Goal: Task Accomplishment & Management: Manage account settings

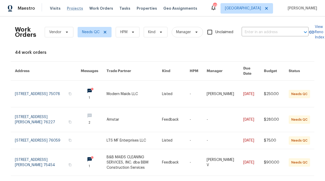
click at [71, 6] on span "Projects" at bounding box center [75, 8] width 16 height 5
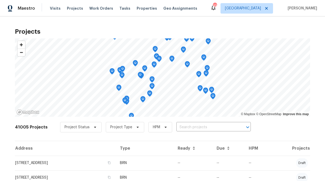
click at [86, 13] on div "Visits Projects Work Orders Tasks Properties Geo Assignments" at bounding box center [127, 8] width 154 height 10
click at [93, 8] on span "Work Orders" at bounding box center [101, 8] width 24 height 5
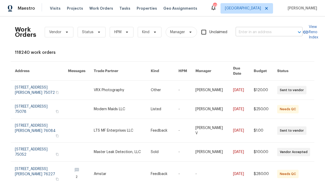
click at [250, 30] on input "text" at bounding box center [262, 32] width 52 height 8
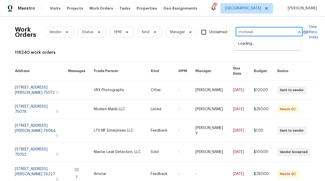
type input "mohawk"
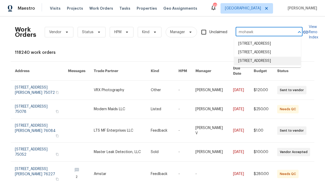
click at [267, 65] on li "5413 Mohawk Ct, The Colony, TX 75056" at bounding box center [267, 61] width 67 height 9
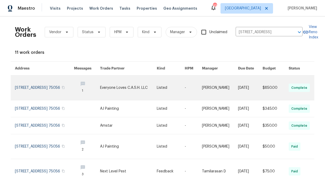
click at [56, 84] on link at bounding box center [44, 88] width 59 height 25
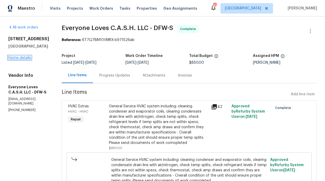
click at [27, 59] on link "Home details" at bounding box center [19, 58] width 23 height 4
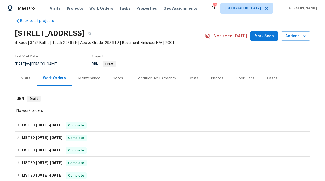
scroll to position [106, 0]
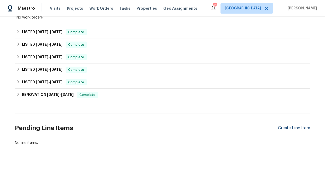
click at [298, 126] on div "Create Line Item" at bounding box center [294, 128] width 32 height 5
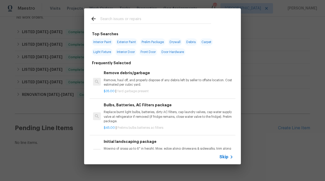
click at [222, 150] on div "Skip" at bounding box center [162, 157] width 157 height 15
click at [223, 154] on div "Skip" at bounding box center [226, 157] width 15 height 6
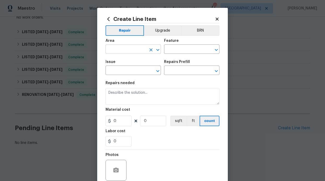
click at [134, 53] on input "text" at bounding box center [126, 50] width 41 height 8
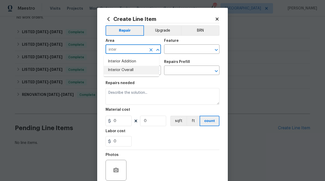
click at [113, 70] on li "Interior Overall" at bounding box center [131, 70] width 55 height 9
type input "Interior Overall"
click at [198, 51] on input "text" at bounding box center [184, 50] width 41 height 8
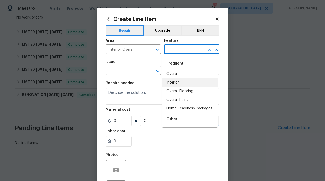
click at [172, 83] on li "Interior" at bounding box center [189, 82] width 55 height 9
type input "Interior"
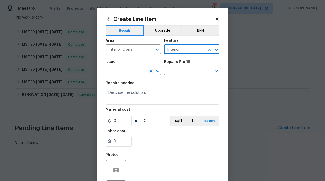
click at [115, 71] on input "text" at bounding box center [126, 71] width 41 height 8
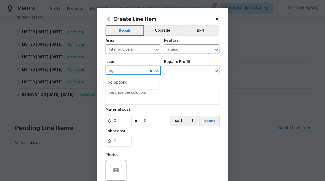
type input "o"
click at [118, 96] on li "Drywall" at bounding box center [131, 95] width 55 height 9
type input "Drywall"
click at [189, 70] on input "text" at bounding box center [184, 71] width 41 height 8
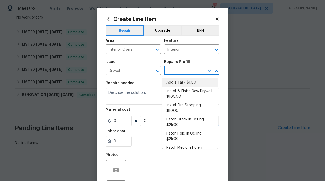
click at [188, 83] on li "Add a Task $1.00" at bounding box center [189, 82] width 55 height 9
type input "Walls and Ceiling"
type input "Add a Task $1.00"
type textarea "HPM to detail"
type input "1"
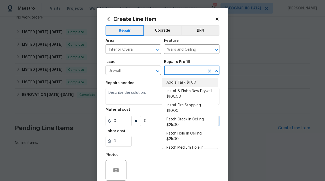
type input "1"
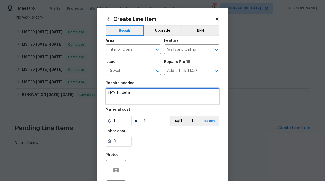
drag, startPoint x: 132, startPoint y: 94, endPoint x: 109, endPoint y: 93, distance: 23.5
click at [109, 93] on textarea "HPM to detail" at bounding box center [163, 96] width 114 height 17
type textarea "H"
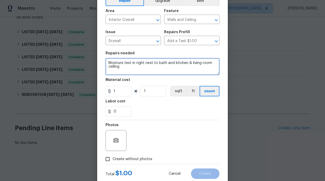
scroll to position [44, 0]
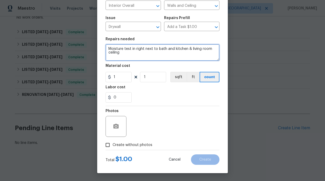
type textarea "Moisture test in right next to bath and kitchen & living room ceiling"
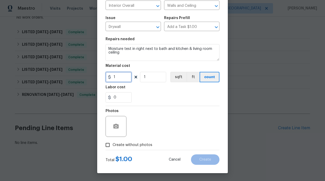
click at [124, 75] on input "1" at bounding box center [119, 77] width 26 height 10
type input "75"
click at [130, 147] on span "Create without photos" at bounding box center [133, 144] width 40 height 5
click at [113, 147] on input "Create without photos" at bounding box center [108, 145] width 10 height 10
checkbox input "true"
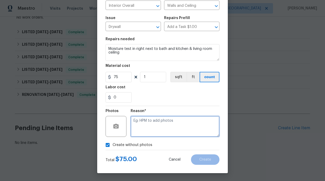
click at [149, 131] on textarea at bounding box center [175, 126] width 89 height 21
type textarea "GC will add photos"
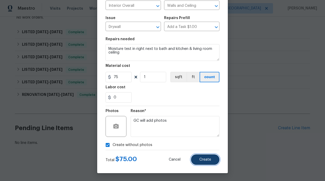
click at [205, 161] on span "Create" at bounding box center [205, 160] width 12 height 4
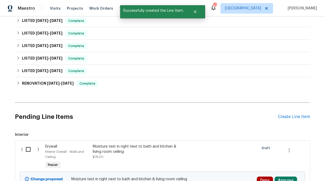
scroll to position [115, 0]
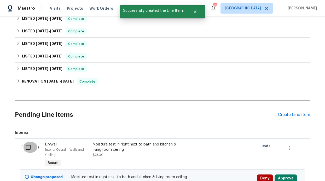
click at [28, 146] on input "checkbox" at bounding box center [30, 147] width 15 height 11
checkbox input "true"
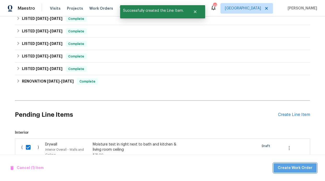
click at [299, 172] on button "Create Work Order" at bounding box center [295, 168] width 43 height 10
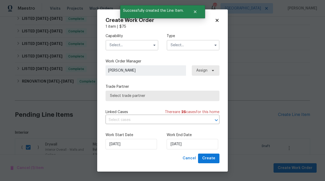
click at [129, 47] on input "text" at bounding box center [132, 45] width 53 height 10
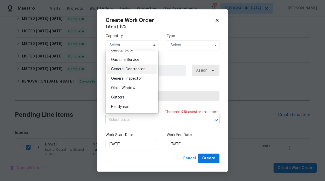
scroll to position [230, 0]
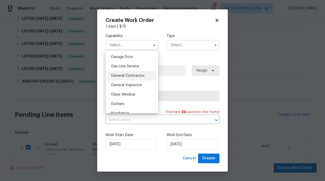
click at [134, 78] on span "General Contractor" at bounding box center [128, 76] width 34 height 4
type input "General Contractor"
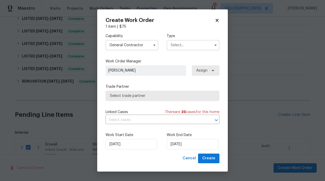
click at [199, 47] on input "text" at bounding box center [193, 45] width 53 height 10
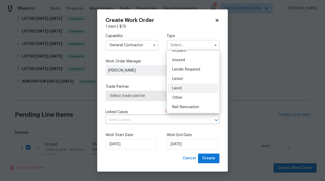
scroll to position [25, 0]
click at [187, 80] on div "Listed" at bounding box center [193, 78] width 50 height 9
type input "Listed"
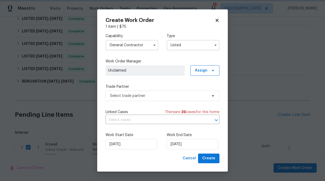
scroll to position [0, 0]
click at [198, 95] on span "Select trade partner" at bounding box center [158, 95] width 97 height 5
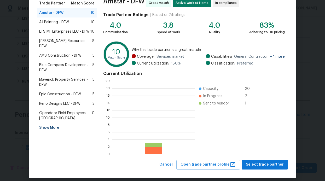
scroll to position [41, 0]
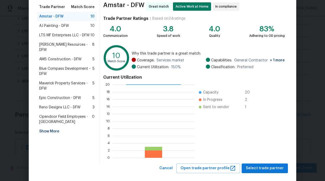
click at [69, 57] on span "AMS Construction - DFW" at bounding box center [60, 59] width 42 height 5
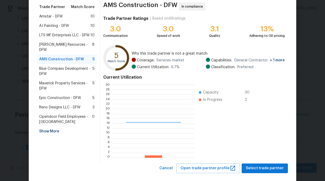
scroll to position [69, 78]
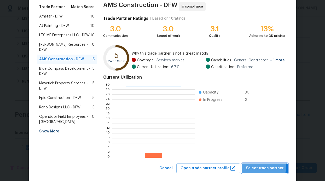
click at [264, 167] on span "Select trade partner" at bounding box center [265, 168] width 38 height 7
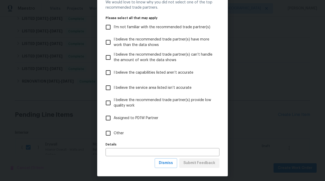
scroll to position [26, 0]
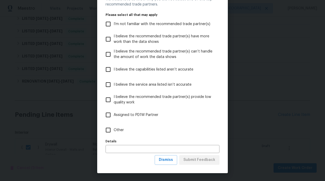
click at [133, 132] on label "Other" at bounding box center [159, 130] width 113 height 15
click at [114, 132] on input "Other" at bounding box center [108, 130] width 11 height 11
checkbox input "true"
click at [193, 159] on span "Submit Feedback" at bounding box center [199, 160] width 32 height 7
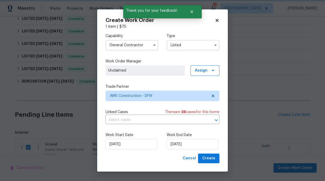
scroll to position [0, 0]
click at [186, 143] on input "[DATE]" at bounding box center [192, 144] width 51 height 10
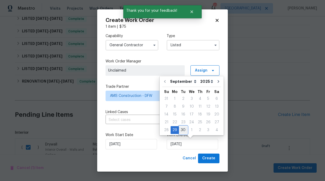
click at [184, 130] on div "30" at bounding box center [183, 129] width 8 height 7
type input "[DATE]"
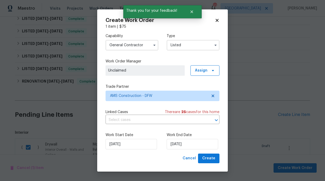
drag, startPoint x: 212, startPoint y: 57, endPoint x: 213, endPoint y: 69, distance: 12.0
click at [213, 60] on div "Capability General Contractor Type Listed Work Order Manager Unclaimed Assign T…" at bounding box center [163, 91] width 114 height 124
click at [213, 70] on icon at bounding box center [213, 70] width 2 height 1
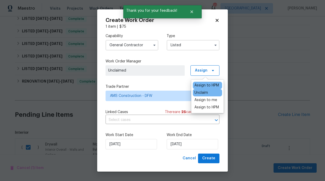
click at [208, 84] on div "Assign to HPM" at bounding box center [206, 85] width 25 height 5
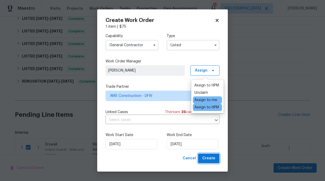
click at [210, 156] on span "Create" at bounding box center [208, 158] width 13 height 7
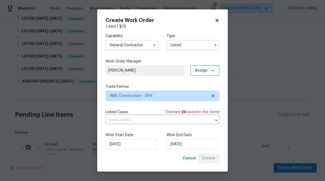
checkbox input "false"
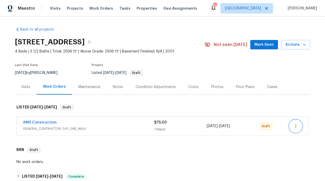
click at [290, 126] on button "button" at bounding box center [295, 126] width 13 height 13
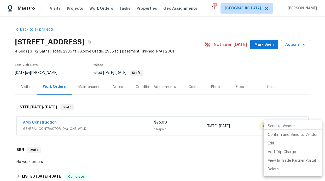
click at [294, 135] on li "Confirm and Send to Vendor" at bounding box center [293, 135] width 58 height 9
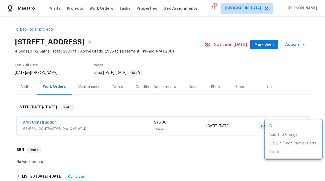
click at [37, 121] on div at bounding box center [162, 90] width 325 height 181
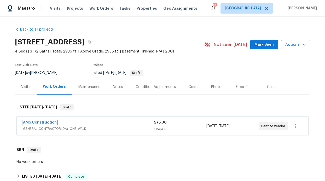
click at [40, 121] on link "AMS Construction" at bounding box center [40, 123] width 34 height 4
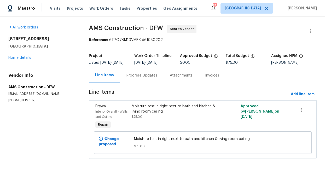
click at [147, 78] on div "Progress Updates" at bounding box center [141, 75] width 31 height 5
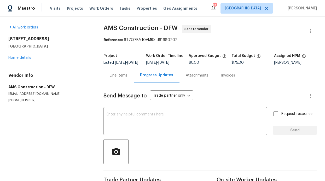
click at [273, 119] on input "Request response" at bounding box center [275, 113] width 11 height 11
checkbox input "true"
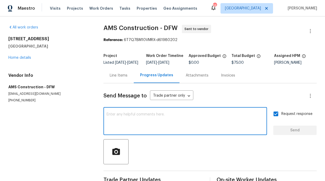
click at [195, 129] on textarea at bounding box center [185, 122] width 157 height 18
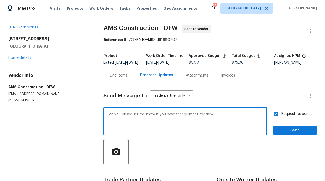
click at [181, 119] on textarea "Can you please let me know if you have theequiment for this?" at bounding box center [185, 122] width 157 height 18
click at [213, 126] on textarea "Can you please let me know if you have the equiment for this?" at bounding box center [185, 122] width 157 height 18
type textarea "Can you please let me know if you have the equipment for this?"
click at [281, 133] on span "Send" at bounding box center [294, 130] width 35 height 7
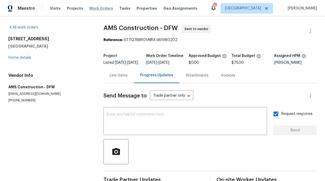
click at [94, 8] on span "Work Orders" at bounding box center [101, 8] width 24 height 5
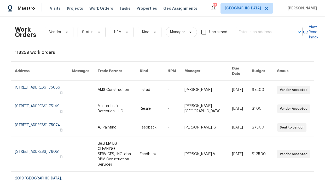
click at [267, 33] on input "text" at bounding box center [262, 32] width 52 height 8
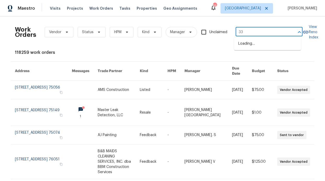
type input "3"
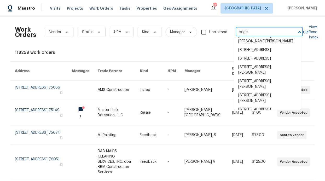
scroll to position [196, 0]
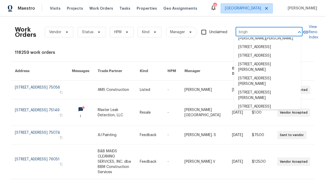
click at [252, 33] on input "brigh" at bounding box center [262, 32] width 52 height 8
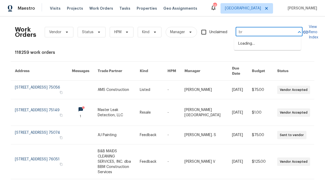
type input "b"
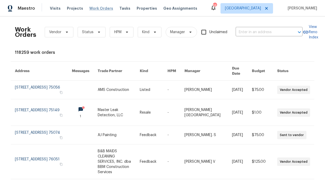
click at [105, 9] on span "Work Orders" at bounding box center [101, 8] width 24 height 5
click at [118, 35] on span "HPM" at bounding box center [122, 32] width 24 height 10
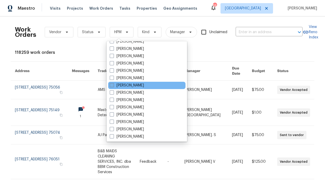
scroll to position [292, 0]
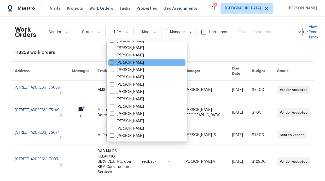
click at [131, 62] on label "[PERSON_NAME]" at bounding box center [127, 62] width 34 height 5
click at [113, 62] on input "[PERSON_NAME]" at bounding box center [111, 61] width 3 height 3
checkbox input "true"
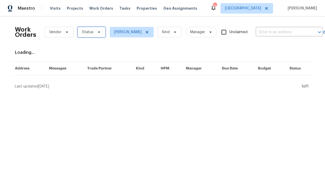
click at [86, 31] on span "Status" at bounding box center [87, 32] width 11 height 5
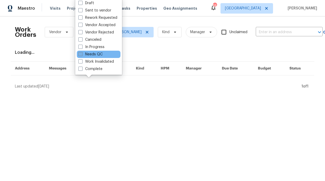
click at [95, 54] on label "Needs QC" at bounding box center [90, 54] width 24 height 5
click at [82, 54] on input "Needs QC" at bounding box center [79, 53] width 3 height 3
checkbox input "true"
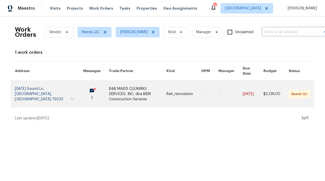
click at [56, 86] on link at bounding box center [49, 94] width 68 height 26
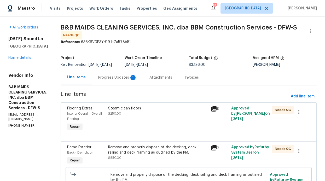
drag, startPoint x: 129, startPoint y: 81, endPoint x: 126, endPoint y: 81, distance: 3.4
click at [129, 80] on div "Progress Updates 1" at bounding box center [117, 77] width 39 height 5
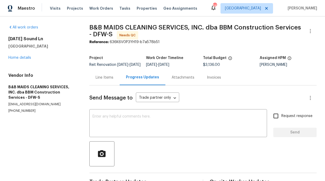
click at [100, 84] on div "Line Items" at bounding box center [104, 77] width 30 height 15
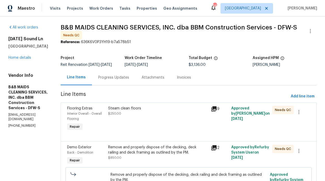
click at [131, 111] on div "Steam clean floors" at bounding box center [158, 108] width 100 height 5
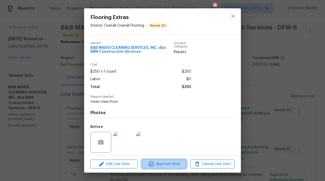
click at [168, 162] on span "Approve Work" at bounding box center [163, 164] width 41 height 7
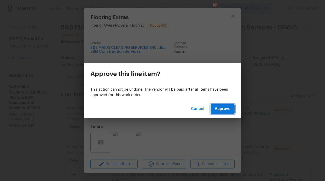
click at [225, 106] on span "Approve" at bounding box center [223, 109] width 16 height 7
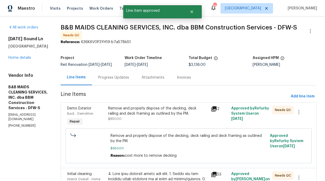
click at [150, 116] on div "Remove and properly dispose of the decking, deck railing and deck framing as ou…" at bounding box center [158, 111] width 100 height 10
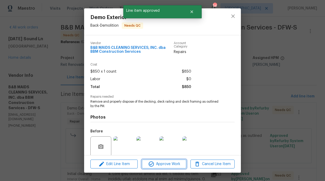
click at [166, 162] on span "Approve Work" at bounding box center [163, 164] width 41 height 7
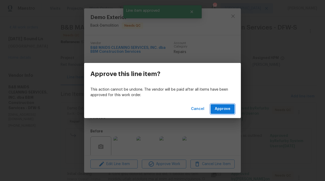
click at [225, 109] on span "Approve" at bounding box center [223, 109] width 16 height 7
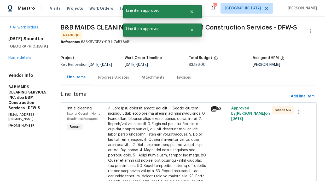
click at [169, 118] on div at bounding box center [158, 171] width 100 height 131
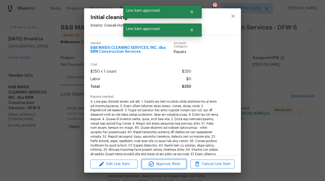
click at [169, 167] on span "Approve Work" at bounding box center [163, 164] width 41 height 7
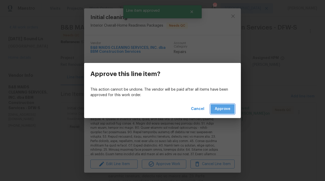
click at [222, 109] on span "Approve" at bounding box center [223, 109] width 16 height 7
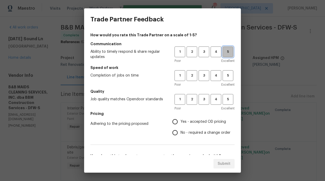
click at [223, 50] on span "5" at bounding box center [228, 52] width 10 height 6
click at [223, 71] on button "5" at bounding box center [228, 75] width 11 height 11
drag, startPoint x: 225, startPoint y: 94, endPoint x: 220, endPoint y: 97, distance: 5.4
click at [225, 94] on button "5" at bounding box center [228, 99] width 11 height 11
click at [203, 116] on label "Yes - accepted OD pricing" at bounding box center [200, 121] width 61 height 11
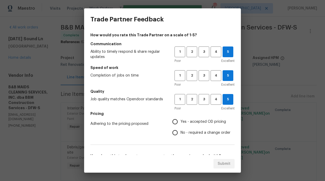
click at [181, 116] on input "Yes - accepted OD pricing" at bounding box center [175, 121] width 11 height 11
radio input "true"
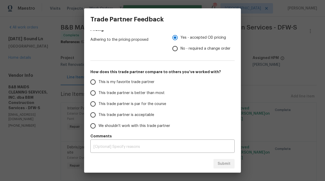
click at [135, 90] on label "This trade partner is better than most" at bounding box center [129, 93] width 83 height 11
click at [98, 90] on input "This trade partner is better than most" at bounding box center [93, 93] width 11 height 11
click at [227, 163] on span "Submit" at bounding box center [224, 164] width 13 height 7
radio input "true"
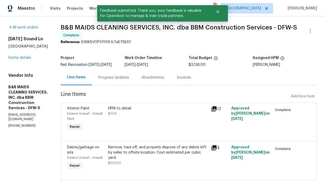
click at [48, 36] on h2 "2503 April Sound Ln" at bounding box center [28, 38] width 40 height 5
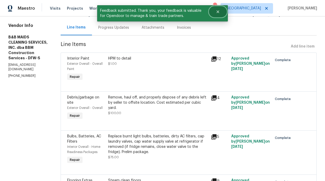
click at [223, 11] on button "Close" at bounding box center [217, 12] width 17 height 10
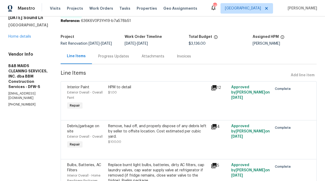
scroll to position [0, 0]
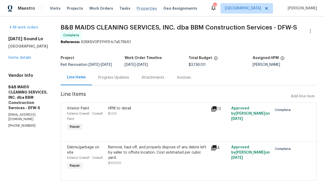
click at [139, 9] on span "Properties" at bounding box center [147, 8] width 20 height 5
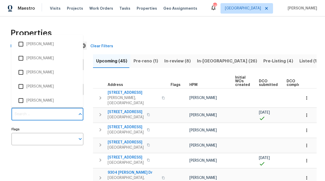
click at [36, 114] on input "Individuals" at bounding box center [43, 114] width 64 height 12
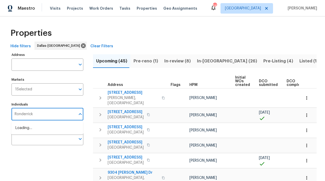
type input "Ronderrick"
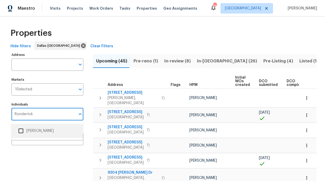
click at [25, 131] on input "checkbox" at bounding box center [20, 130] width 11 height 11
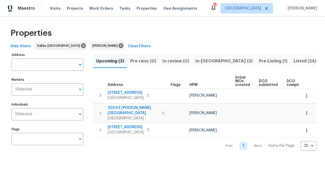
click at [259, 59] on span "Pre-Listing (1)" at bounding box center [273, 60] width 28 height 7
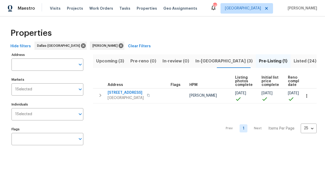
click at [199, 59] on span "In-reno (3)" at bounding box center [223, 60] width 57 height 7
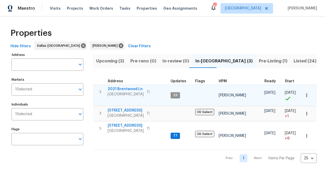
click at [127, 89] on span "2021 Brentwood Ln" at bounding box center [126, 88] width 36 height 5
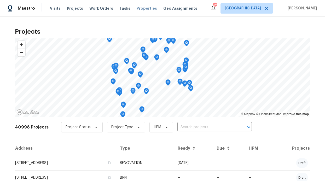
click at [140, 8] on span "Properties" at bounding box center [147, 8] width 20 height 5
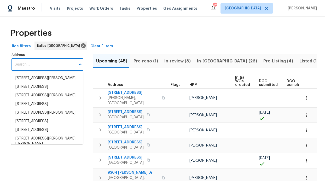
click at [57, 67] on input "Address" at bounding box center [43, 65] width 64 height 12
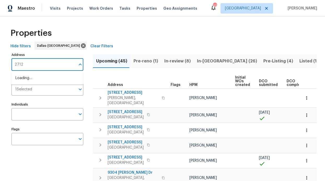
type input "2712"
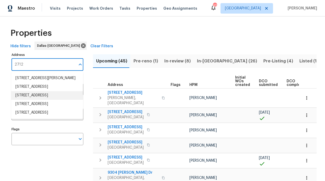
click at [29, 100] on li "2712 Raintree Dr Plano TX 75074" at bounding box center [47, 95] width 72 height 9
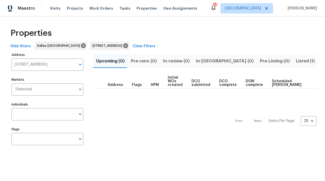
click at [296, 63] on span "Listed (1)" at bounding box center [305, 60] width 19 height 7
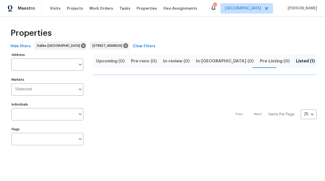
type input "2712 Raintree Dr Plano TX 75074"
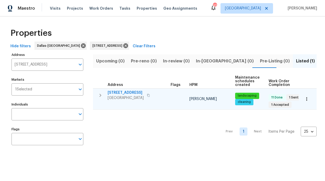
click at [128, 92] on span "2712 Raintree Dr" at bounding box center [126, 92] width 36 height 5
click at [145, 96] on button "button" at bounding box center [148, 95] width 6 height 7
click at [112, 92] on span "2712 Raintree Dr" at bounding box center [126, 92] width 36 height 5
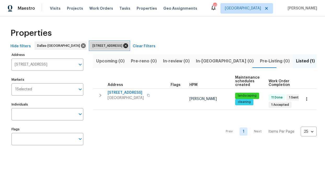
click at [127, 47] on icon at bounding box center [125, 45] width 5 height 5
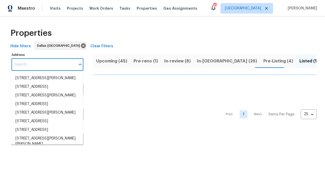
click at [56, 63] on input "Address" at bounding box center [43, 65] width 64 height 12
type input "7"
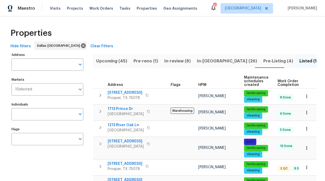
click at [34, 68] on input "Address" at bounding box center [43, 65] width 64 height 12
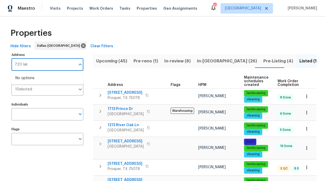
type input "720 lake"
click at [44, 79] on li "720 Lake Grove Dr Little Elm TX 75068" at bounding box center [47, 78] width 72 height 9
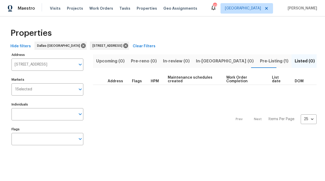
click at [260, 62] on span "Pre-Listing (1)" at bounding box center [274, 60] width 28 height 7
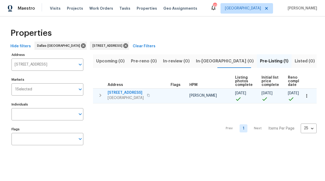
click at [130, 94] on span "[STREET_ADDRESS]" at bounding box center [126, 92] width 36 height 5
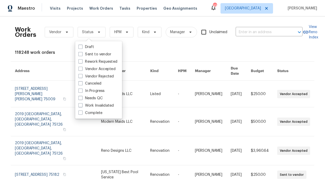
click at [125, 19] on div "Work Orders Vendor Status HPM Kind Manager Unclaimed ​ View Reno Index 118248 w…" at bounding box center [162, 98] width 325 height 165
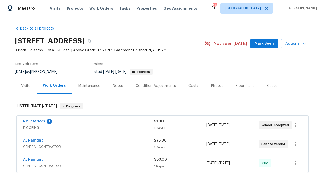
scroll to position [148, 0]
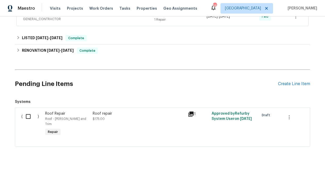
click at [29, 117] on input "checkbox" at bounding box center [30, 116] width 15 height 11
checkbox input "true"
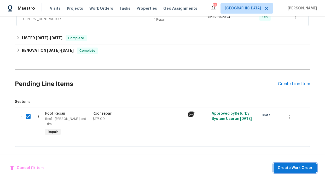
click at [292, 171] on span "Create Work Order" at bounding box center [295, 168] width 35 height 7
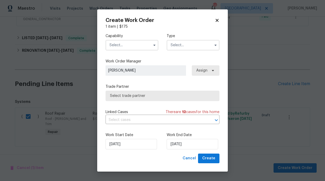
click at [132, 47] on input "text" at bounding box center [132, 45] width 53 height 10
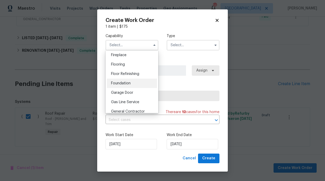
scroll to position [202, 0]
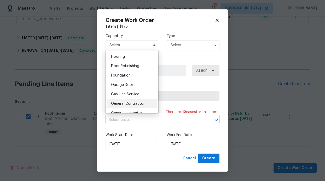
click at [131, 106] on span "General Contractor" at bounding box center [128, 104] width 34 height 4
type input "General Contractor"
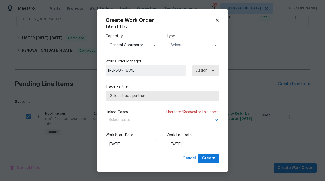
click at [202, 46] on input "text" at bounding box center [193, 45] width 53 height 10
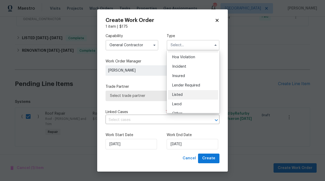
scroll to position [10, 0]
click at [179, 94] on span "Listed" at bounding box center [177, 94] width 10 height 4
type input "Listed"
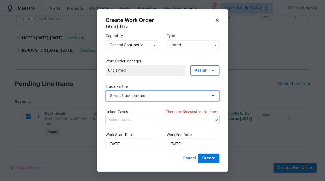
click at [168, 95] on span "Select trade partner" at bounding box center [158, 95] width 97 height 5
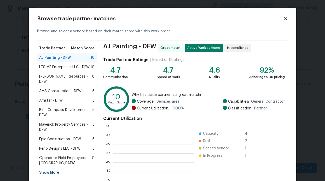
scroll to position [69, 77]
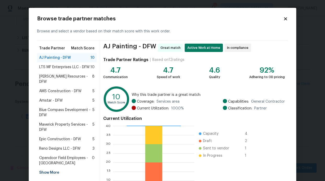
click at [61, 98] on div "Amstar - DFW 5" at bounding box center [66, 100] width 55 height 5
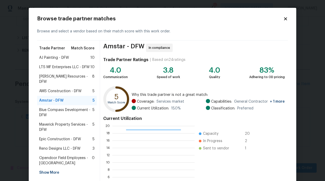
scroll to position [49, 0]
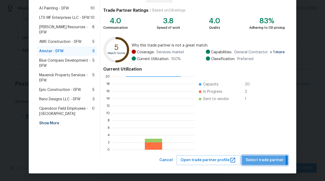
click at [257, 160] on span "Select trade partner" at bounding box center [265, 160] width 38 height 7
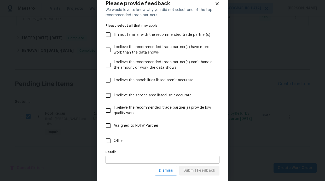
scroll to position [26, 0]
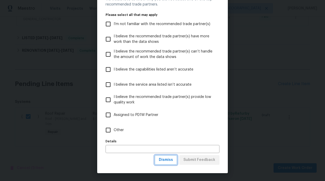
click at [172, 159] on button "Dismiss" at bounding box center [166, 160] width 22 height 10
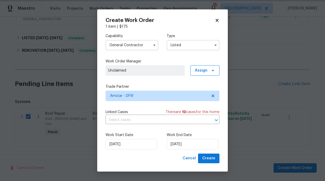
scroll to position [0, 0]
click at [193, 144] on input "[DATE]" at bounding box center [192, 144] width 51 height 10
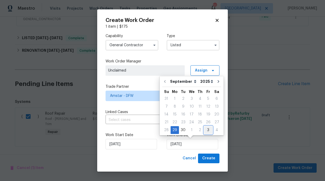
click at [206, 128] on div "3" at bounding box center [208, 129] width 8 height 7
type input "[DATE]"
select select "9"
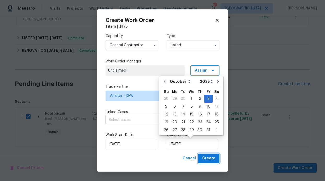
click at [206, 158] on span "Create" at bounding box center [208, 158] width 13 height 7
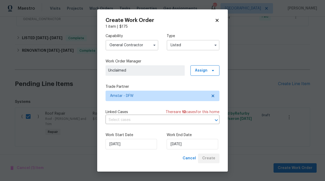
checkbox input "false"
click at [208, 72] on span "Assign" at bounding box center [204, 70] width 29 height 10
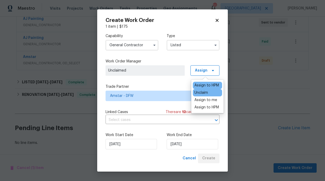
scroll to position [127, 0]
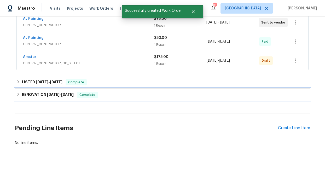
click at [209, 89] on div "RENOVATION [DATE] - [DATE] Complete" at bounding box center [162, 95] width 295 height 13
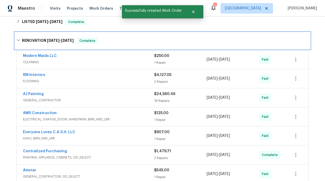
scroll to position [122, 0]
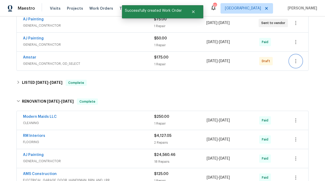
click at [296, 60] on icon "button" at bounding box center [296, 61] width 6 height 6
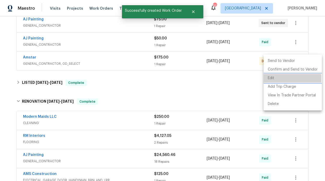
click at [271, 78] on li "Edit" at bounding box center [293, 78] width 58 height 9
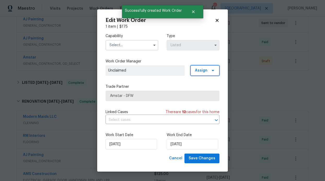
click at [205, 73] on span "Assign" at bounding box center [204, 70] width 29 height 10
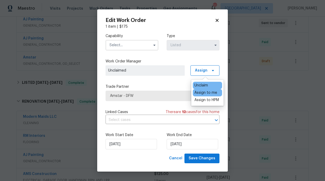
click at [201, 92] on div "Assign to me" at bounding box center [205, 92] width 23 height 5
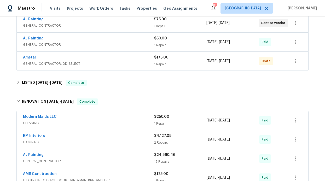
click at [247, 91] on body "Maestro Visits Projects Work Orders Tasks Properties Geo Assignments 51 [GEOGRA…" at bounding box center [162, 90] width 325 height 181
click at [292, 64] on button "button" at bounding box center [295, 61] width 13 height 13
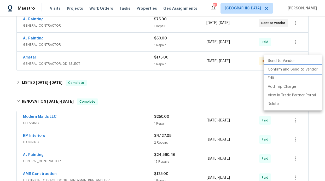
click at [292, 71] on li "Confirm and Send to Vendor" at bounding box center [293, 69] width 58 height 9
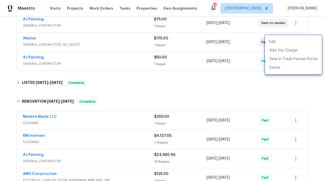
click at [226, 80] on div at bounding box center [162, 90] width 325 height 181
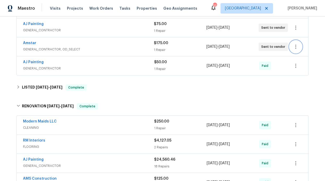
scroll to position [117, 0]
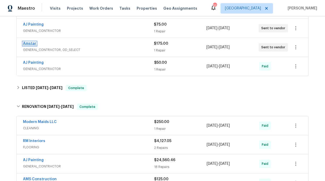
click at [31, 44] on link "Amstar" at bounding box center [29, 44] width 13 height 4
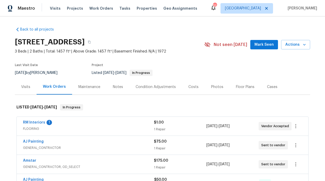
click at [113, 89] on div "Notes" at bounding box center [118, 86] width 10 height 5
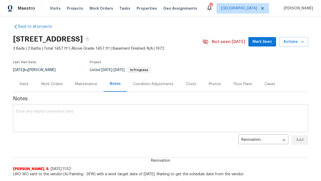
scroll to position [3, 0]
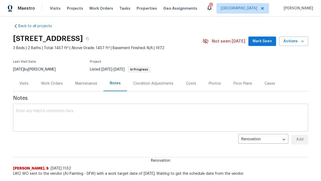
click at [97, 113] on textarea at bounding box center [160, 118] width 289 height 18
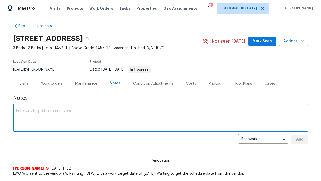
type textarea "R"
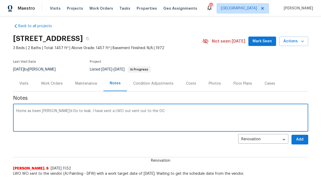
type textarea "Home as been [PERSON_NAME]'d Do to leak. I have sent a LWO out sent out to the …"
click at [299, 138] on span "Add" at bounding box center [300, 139] width 8 height 7
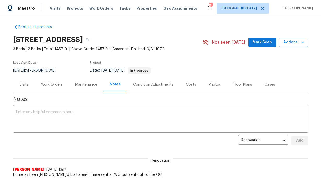
scroll to position [0, 0]
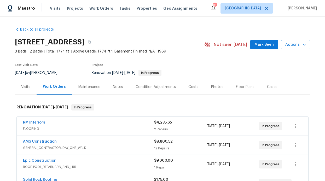
scroll to position [1, 0]
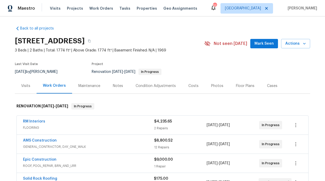
click at [113, 91] on div "Notes" at bounding box center [118, 85] width 23 height 15
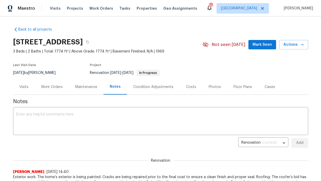
click at [86, 89] on div "Maintenance" at bounding box center [86, 86] width 22 height 5
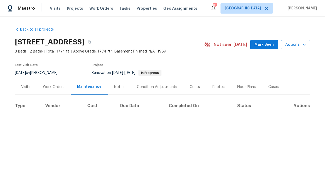
click at [40, 88] on div "Work Orders" at bounding box center [54, 86] width 34 height 15
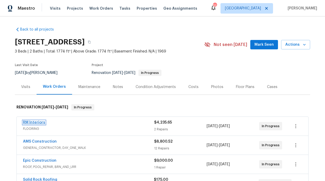
click at [36, 122] on link "RM Interiors" at bounding box center [34, 123] width 22 height 4
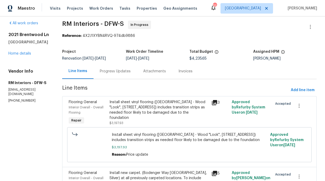
scroll to position [8, 0]
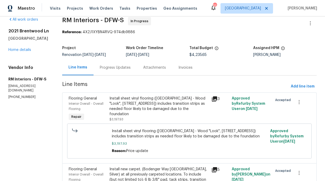
click at [115, 71] on div "Progress Updates" at bounding box center [115, 67] width 43 height 15
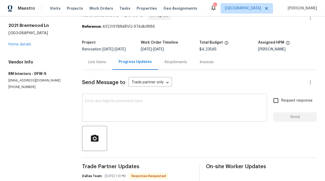
scroll to position [40, 0]
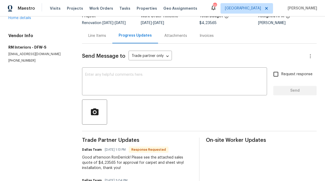
click at [270, 73] on input "Request response" at bounding box center [275, 74] width 11 height 11
checkbox input "true"
click at [186, 92] on div "x ​" at bounding box center [174, 82] width 185 height 27
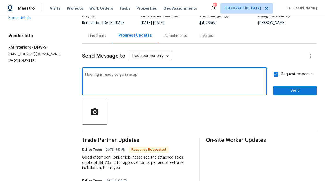
type textarea "Flooring is ready to go in asap"
click at [300, 94] on button "Send" at bounding box center [294, 91] width 43 height 10
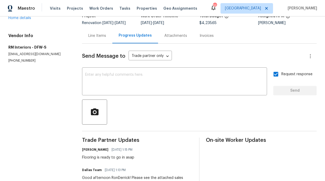
scroll to position [41, 0]
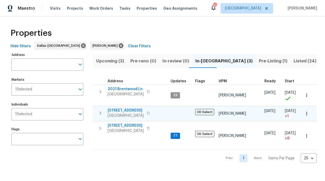
click at [124, 112] on span "[STREET_ADDRESS]" at bounding box center [126, 110] width 36 height 5
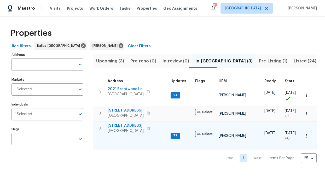
click at [136, 124] on span "[STREET_ADDRESS]" at bounding box center [126, 125] width 36 height 5
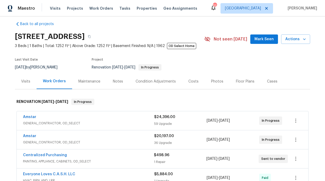
scroll to position [8, 0]
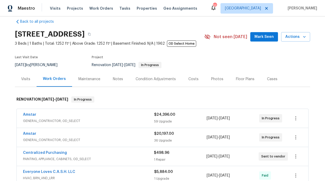
click at [109, 80] on div "Notes" at bounding box center [118, 78] width 23 height 15
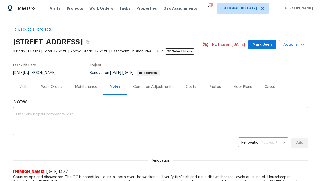
click at [76, 118] on textarea at bounding box center [160, 122] width 289 height 18
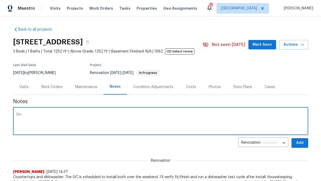
type textarea "G"
type textarea "g"
type textarea "H"
paste textarea "Countertops are in; backsplash and other tile work are ongoing. We’re targeting…"
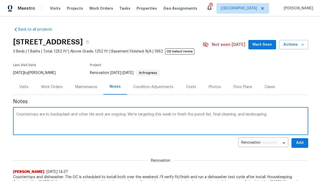
type textarea "Countertops are in; backsplash and other tile work are ongoing. We’re targeting…"
click at [304, 147] on button "Add" at bounding box center [300, 143] width 17 height 10
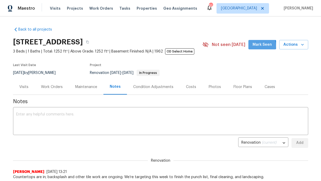
click at [258, 46] on span "Mark Seen" at bounding box center [262, 45] width 19 height 7
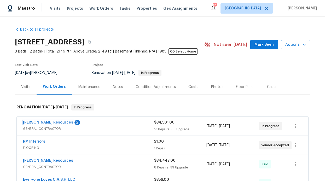
click at [46, 121] on link "Lawrence Resources" at bounding box center [48, 123] width 50 height 4
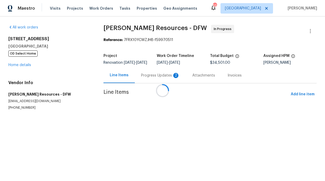
click at [153, 80] on div "Progress Updates 2" at bounding box center [160, 75] width 51 height 15
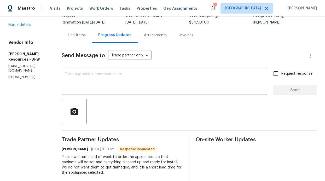
scroll to position [41, 0]
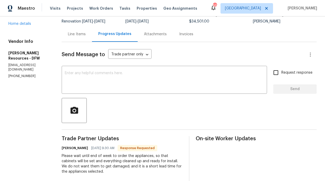
click at [282, 68] on label "Request response" at bounding box center [291, 72] width 42 height 11
click at [281, 68] on input "Request response" at bounding box center [275, 72] width 11 height 11
checkbox input "true"
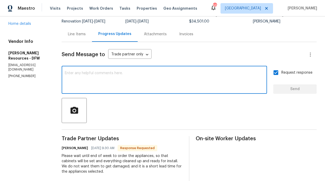
click at [218, 74] on textarea at bounding box center [164, 80] width 199 height 18
type textarea "Got it"
click at [292, 88] on span "Send" at bounding box center [294, 89] width 35 height 7
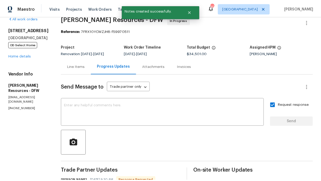
scroll to position [0, 0]
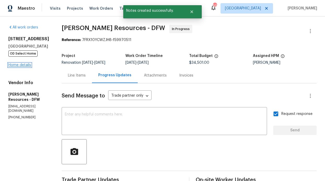
click at [23, 66] on link "Home details" at bounding box center [19, 65] width 23 height 4
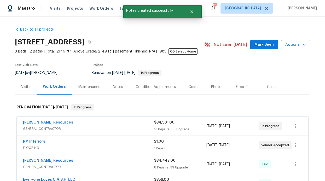
click at [112, 83] on div "Notes" at bounding box center [118, 86] width 23 height 15
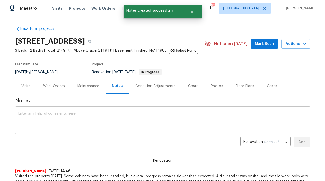
scroll to position [1, 0]
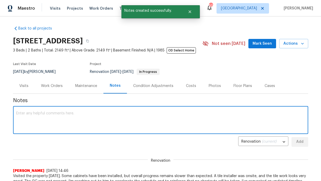
click at [87, 117] on textarea at bounding box center [160, 121] width 289 height 18
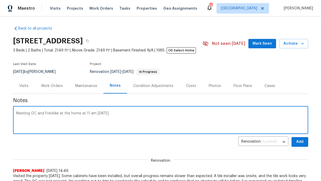
type textarea "Meeting GC and Freiddie at the home at 11 am 10/1"
click at [304, 142] on button "Add" at bounding box center [300, 142] width 17 height 10
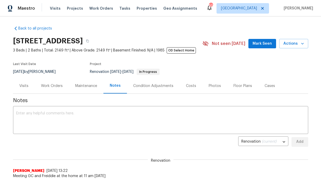
click at [262, 44] on span "Mark Seen" at bounding box center [262, 43] width 19 height 7
click at [93, 12] on div "Visits Projects Work Orders Tasks Properties Geo Assignments" at bounding box center [127, 8] width 154 height 10
click at [93, 9] on span "Work Orders" at bounding box center [101, 8] width 24 height 5
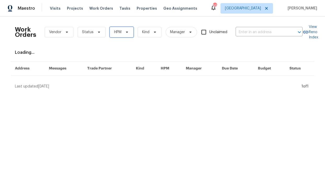
click at [125, 33] on icon at bounding box center [127, 32] width 4 height 4
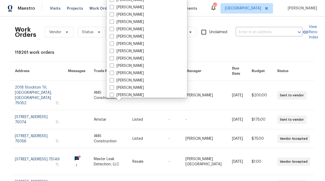
scroll to position [292, 0]
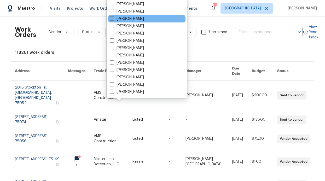
click at [133, 19] on label "[PERSON_NAME]" at bounding box center [127, 18] width 34 height 5
click at [113, 19] on input "[PERSON_NAME]" at bounding box center [111, 17] width 3 height 3
checkbox input "true"
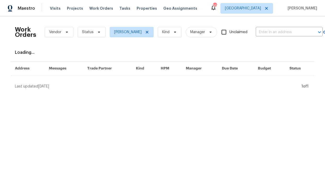
click at [90, 24] on div "Work Orders Vendor Status RonDerrick Jackson Kind Manager Unclaimed ​" at bounding box center [169, 32] width 308 height 23
click at [91, 29] on span "Status" at bounding box center [92, 32] width 28 height 10
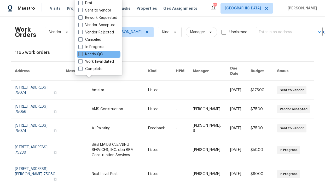
click at [94, 53] on label "Needs QC" at bounding box center [90, 54] width 24 height 5
click at [82, 53] on input "Needs QC" at bounding box center [79, 53] width 3 height 3
checkbox input "true"
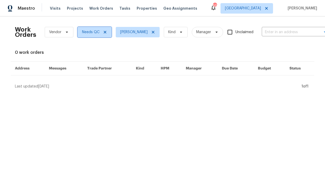
click at [104, 30] on span "Needs QC" at bounding box center [95, 32] width 34 height 10
click at [64, 54] on div "0 work orders" at bounding box center [162, 52] width 295 height 5
click at [103, 33] on icon at bounding box center [105, 32] width 4 height 4
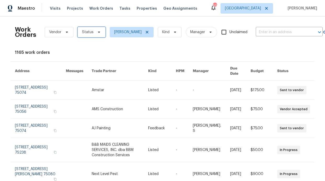
click at [83, 33] on span "Status" at bounding box center [87, 32] width 11 height 5
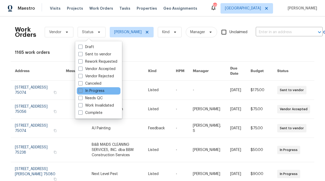
click at [90, 90] on label "In Progress" at bounding box center [91, 90] width 26 height 5
click at [82, 90] on input "In Progress" at bounding box center [79, 89] width 3 height 3
checkbox input "true"
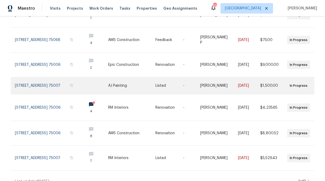
scroll to position [154, 0]
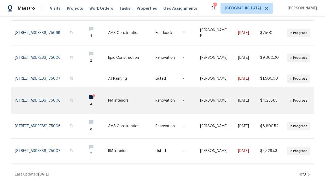
click at [87, 93] on link at bounding box center [95, 100] width 26 height 26
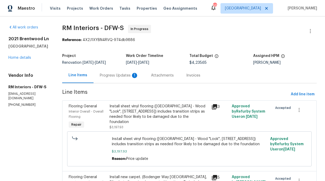
click at [120, 74] on div "Progress Updates 1" at bounding box center [119, 75] width 39 height 5
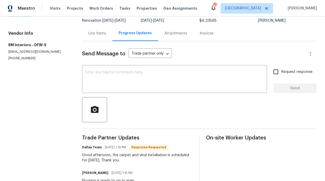
scroll to position [77, 0]
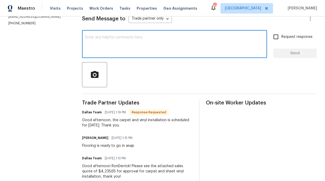
click at [119, 43] on textarea at bounding box center [174, 45] width 179 height 18
type textarea "Thank you"
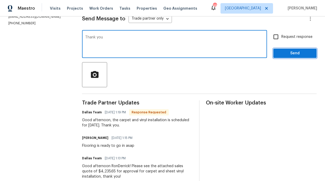
click at [280, 55] on span "Send" at bounding box center [294, 53] width 35 height 7
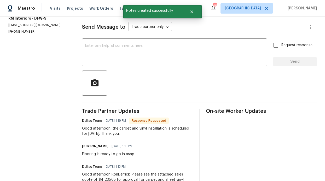
scroll to position [68, 0]
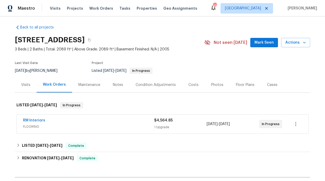
scroll to position [6, 0]
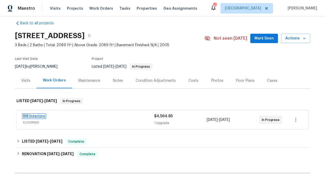
click at [37, 115] on link "RM Interiors" at bounding box center [34, 116] width 22 height 4
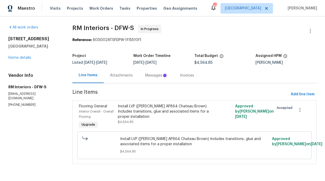
scroll to position [1, 0]
click at [149, 73] on div "Attachments" at bounding box center [164, 75] width 35 height 15
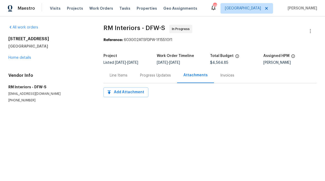
click at [150, 68] on div "Progress Updates" at bounding box center [155, 75] width 43 height 15
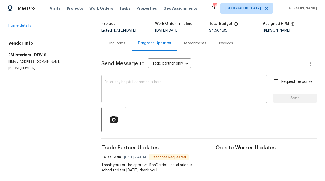
scroll to position [33, 0]
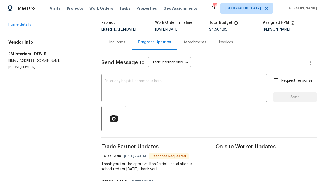
click at [270, 79] on input "Request response" at bounding box center [275, 80] width 11 height 11
checkbox input "true"
click at [191, 95] on textarea at bounding box center [184, 88] width 159 height 18
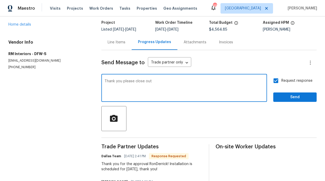
type textarea "Thank you please close out"
click at [308, 101] on button "Send" at bounding box center [294, 97] width 43 height 10
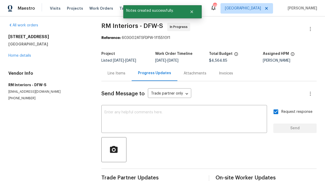
scroll to position [0, 0]
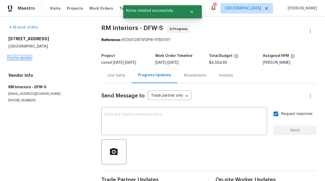
click at [19, 57] on link "Home details" at bounding box center [19, 58] width 23 height 4
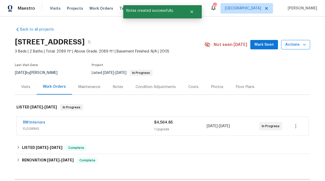
click at [305, 46] on button "Actions" at bounding box center [295, 45] width 29 height 10
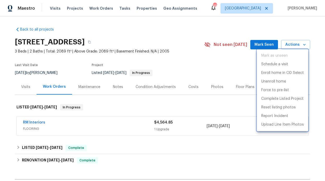
click at [31, 119] on div at bounding box center [162, 90] width 325 height 181
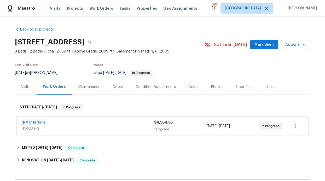
click at [32, 123] on link "RM Interiors" at bounding box center [34, 123] width 22 height 4
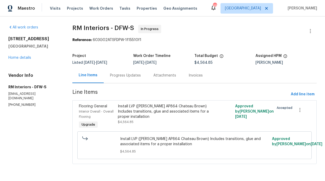
click at [120, 78] on div "Progress Updates" at bounding box center [125, 75] width 31 height 5
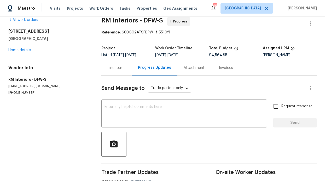
scroll to position [9, 0]
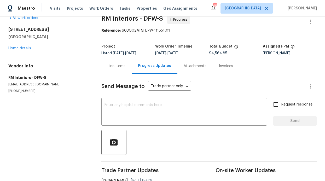
click at [274, 101] on input "Request response" at bounding box center [275, 104] width 11 height 11
checkbox input "true"
click at [204, 106] on textarea at bounding box center [184, 112] width 159 height 18
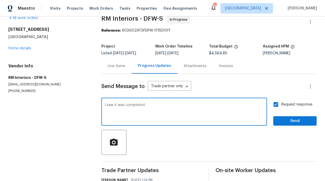
type textarea "I saw it was completed"
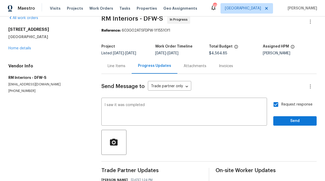
click at [303, 115] on div "Request response Send" at bounding box center [294, 112] width 43 height 27
click at [297, 124] on span "Send" at bounding box center [294, 121] width 35 height 7
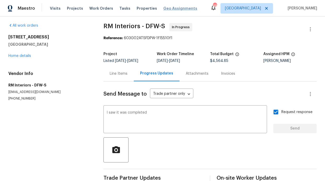
scroll to position [0, 0]
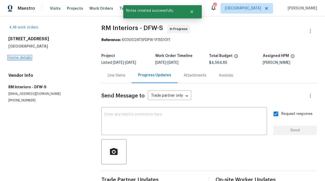
click at [29, 58] on link "Home details" at bounding box center [19, 58] width 23 height 4
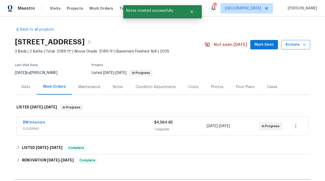
click at [298, 44] on span "Actions" at bounding box center [295, 45] width 21 height 7
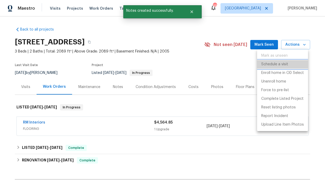
click at [285, 65] on p "Schedule a visit" at bounding box center [274, 64] width 27 height 5
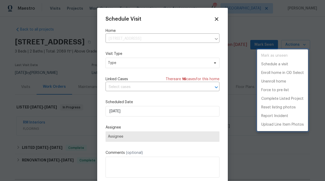
drag, startPoint x: 156, startPoint y: 106, endPoint x: 155, endPoint y: 112, distance: 5.6
click at [156, 107] on div at bounding box center [162, 90] width 325 height 181
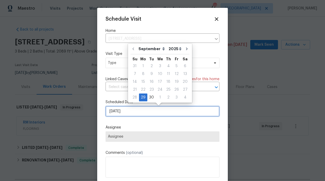
click at [155, 112] on input "[DATE]" at bounding box center [163, 111] width 114 height 10
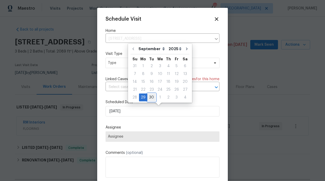
click at [152, 96] on div "30" at bounding box center [151, 97] width 8 height 7
type input "[DATE]"
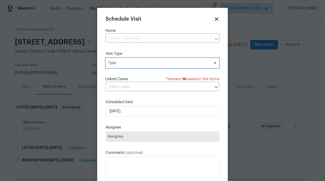
click at [202, 68] on span "Type" at bounding box center [163, 63] width 114 height 10
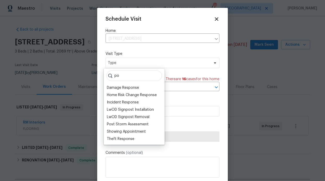
type input "p"
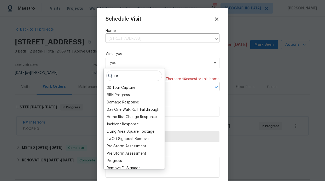
type input "r"
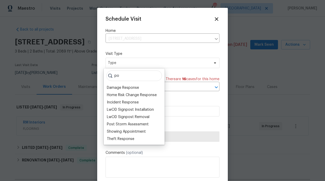
type input "p"
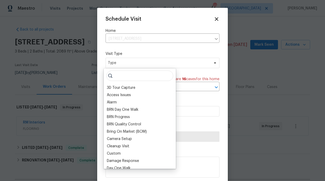
type input "r"
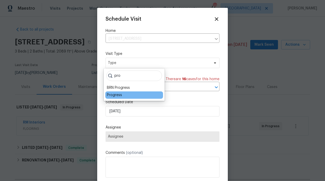
type input "pro"
click at [134, 94] on div "Progress" at bounding box center [134, 94] width 58 height 7
click at [119, 95] on div "Progress" at bounding box center [114, 94] width 15 height 5
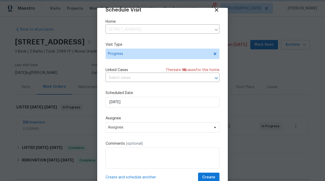
scroll to position [9, 0]
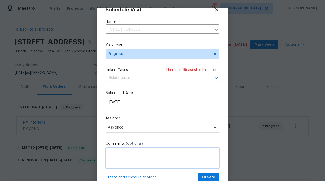
click at [126, 154] on textarea at bounding box center [163, 158] width 114 height 21
type textarea "Photos of kitchen and living room"
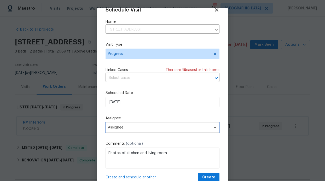
click at [127, 132] on span "Assignee" at bounding box center [163, 127] width 114 height 10
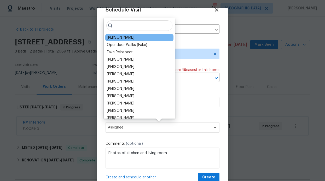
click at [135, 34] on div "[PERSON_NAME]" at bounding box center [139, 37] width 68 height 7
click at [132, 35] on div "[PERSON_NAME]" at bounding box center [120, 37] width 27 height 5
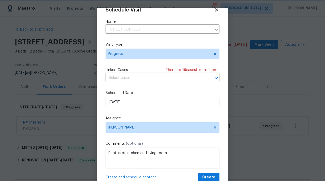
scroll to position [18, 0]
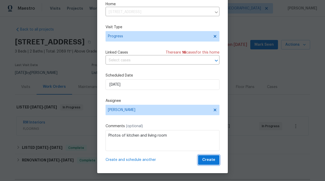
click at [205, 157] on span "Create" at bounding box center [208, 160] width 13 height 7
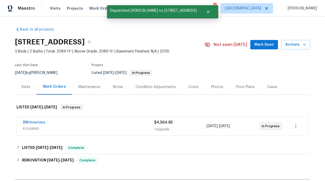
scroll to position [0, 0]
click at [208, 63] on section "[STREET_ADDRESS] 3 Beds | 2 Baths | Total: 2089 ft² | Above Grade: 2089 ft² | B…" at bounding box center [162, 57] width 295 height 44
